Goal: Information Seeking & Learning: Understand process/instructions

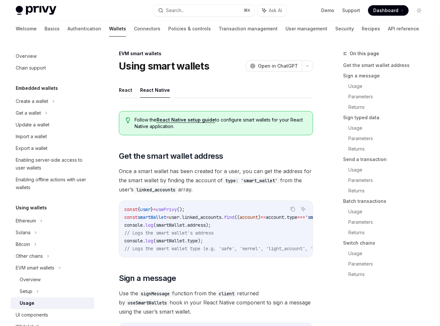
scroll to position [1, 0]
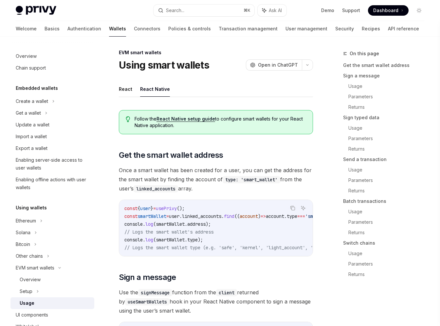
click at [208, 121] on link "React Native setup guide" at bounding box center [185, 119] width 59 height 6
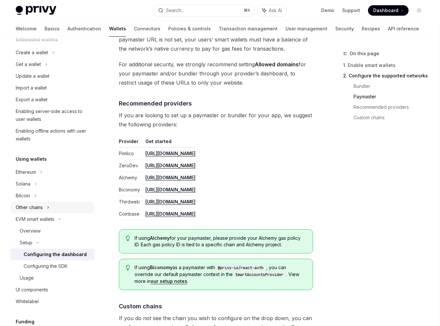
scroll to position [66, 0]
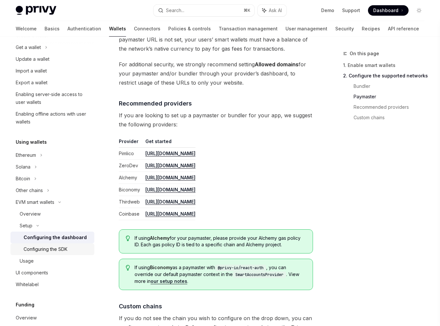
click at [44, 252] on div "Configuring the SDK" at bounding box center [46, 250] width 44 height 8
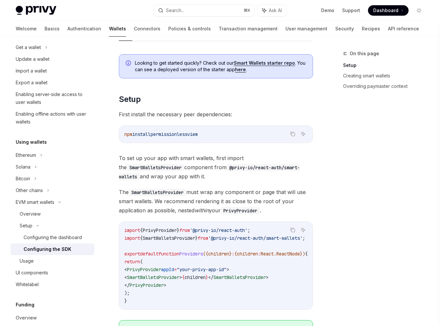
scroll to position [99, 0]
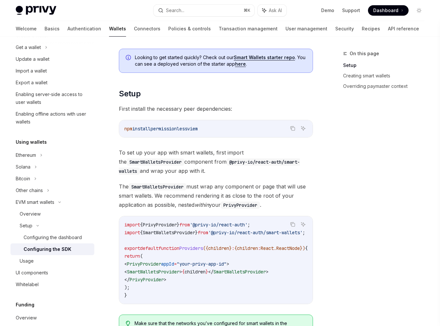
click at [198, 232] on span "}" at bounding box center [196, 233] width 3 height 6
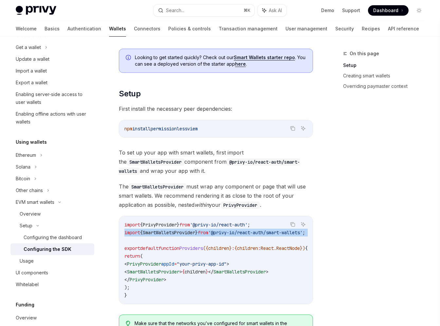
click at [198, 232] on span "}" at bounding box center [196, 233] width 3 height 6
copy code "import { SmartWalletsProvider } from '@privy-io/react-auth/smart-wallets' ;"
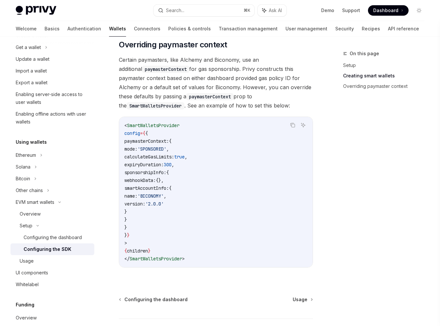
scroll to position [584, 0]
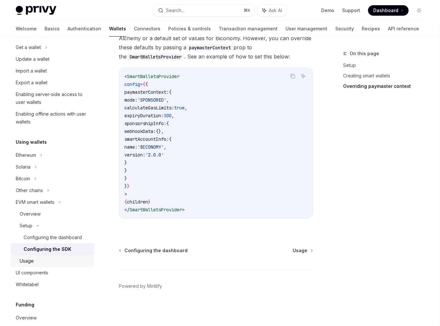
click at [33, 260] on div "Usage" at bounding box center [27, 261] width 14 height 8
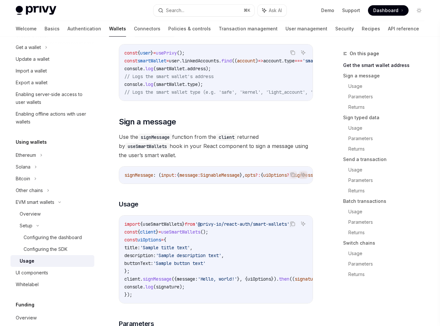
scroll to position [158, 0]
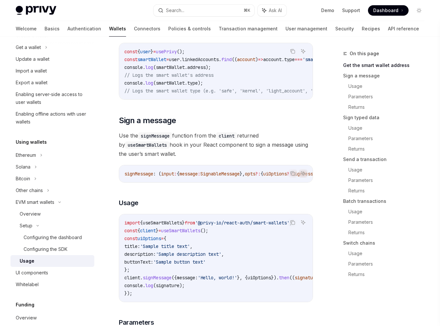
click at [161, 234] on span "=" at bounding box center [159, 231] width 3 height 6
copy code "const { client } = useSmartWallets ();"
click at [236, 236] on code "import { useSmartWallets } from '@privy-io/react-auth/smart-wallets' ; const { …" at bounding box center [234, 258] width 220 height 79
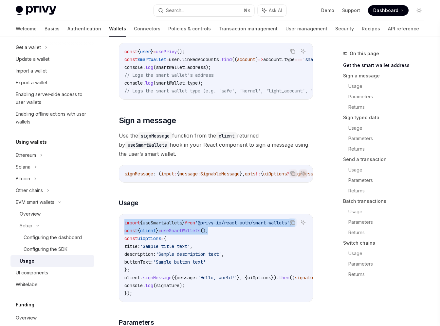
drag, startPoint x: 231, startPoint y: 236, endPoint x: 119, endPoint y: 226, distance: 112.0
click at [119, 226] on div "import { useSmartWallets } from '@privy-io/react-auth/smart-wallets' ; const { …" at bounding box center [215, 259] width 193 height 88
copy code "import { useSmartWallets } from '@privy-io/react-auth/smart-wallets' ; const { …"
click at [55, 234] on link "Configuring the dashboard" at bounding box center [52, 238] width 84 height 12
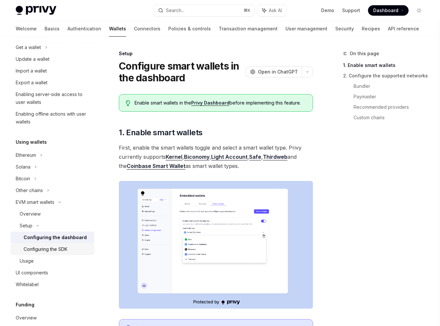
click at [45, 251] on div "Configuring the SDK" at bounding box center [46, 250] width 44 height 8
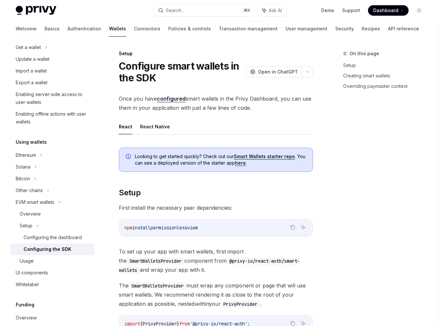
click at [58, 251] on div "Configuring the SDK" at bounding box center [48, 250] width 48 height 8
click at [155, 128] on button "React Native" at bounding box center [155, 126] width 30 height 15
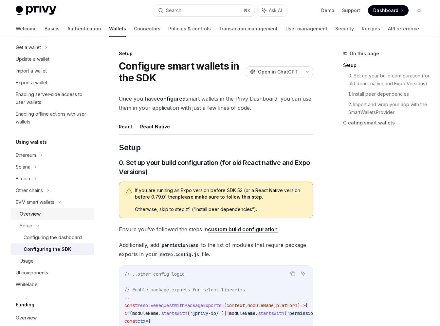
click at [42, 213] on div "Overview" at bounding box center [55, 214] width 71 height 8
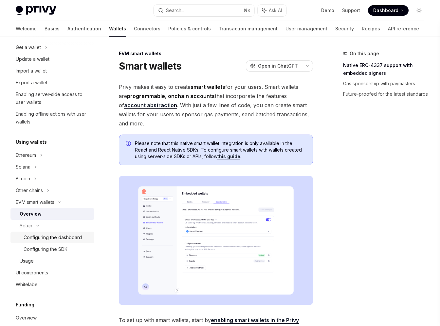
click at [42, 240] on div "Configuring the dashboard" at bounding box center [53, 238] width 58 height 8
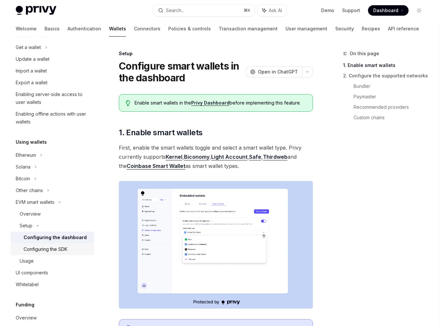
click at [40, 251] on div "Configuring the SDK" at bounding box center [46, 250] width 44 height 8
type textarea "*"
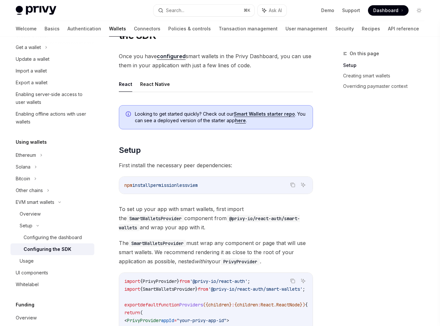
scroll to position [45, 0]
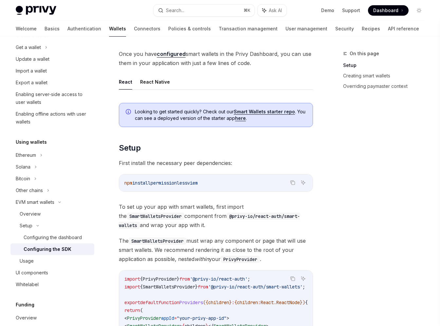
drag, startPoint x: 135, startPoint y: 183, endPoint x: 220, endPoint y: 181, distance: 84.4
click at [220, 182] on code "npm install permissionless viem" at bounding box center [215, 183] width 183 height 8
copy span "install permissionless viem"
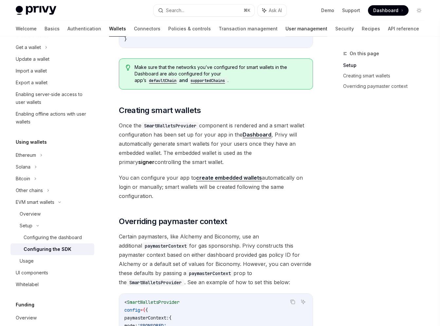
scroll to position [351, 0]
